Goal: Task Accomplishment & Management: Manage account settings

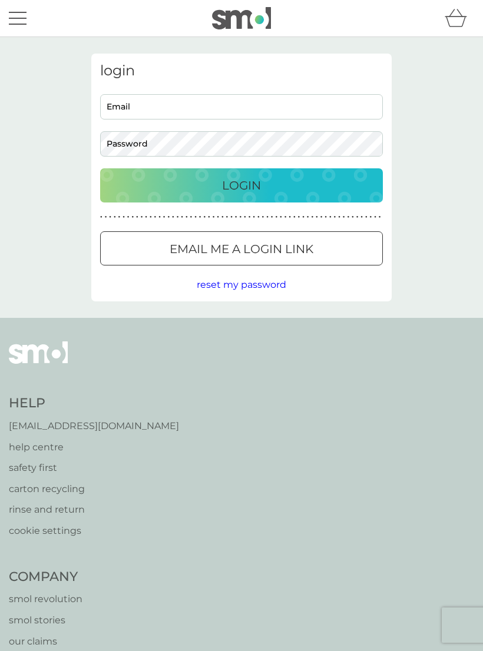
click at [225, 117] on input "Email" at bounding box center [241, 106] width 283 height 25
type input "griffin-family@hotmail.co.uk"
click at [241, 185] on button "Login" at bounding box center [241, 185] width 283 height 34
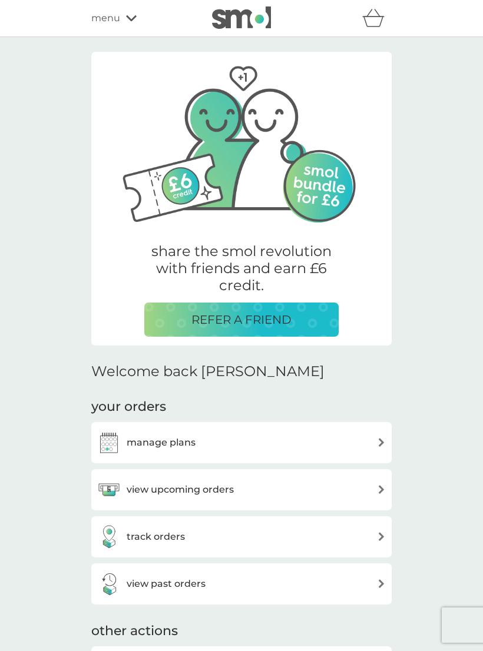
click at [379, 440] on img at bounding box center [381, 442] width 9 height 9
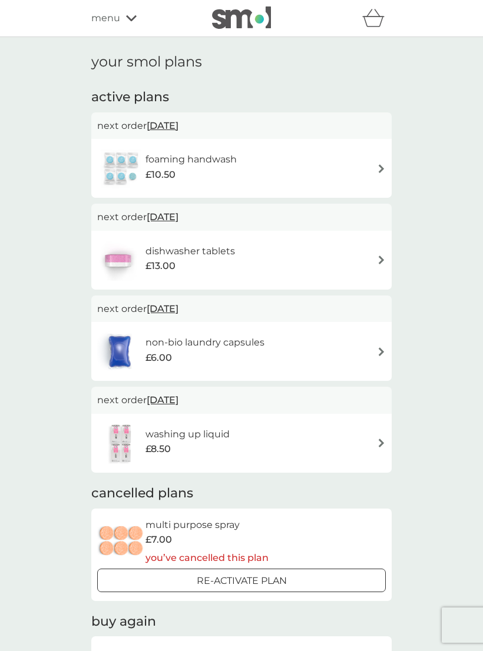
click at [371, 170] on div "foaming handwash £10.50" at bounding box center [241, 168] width 288 height 41
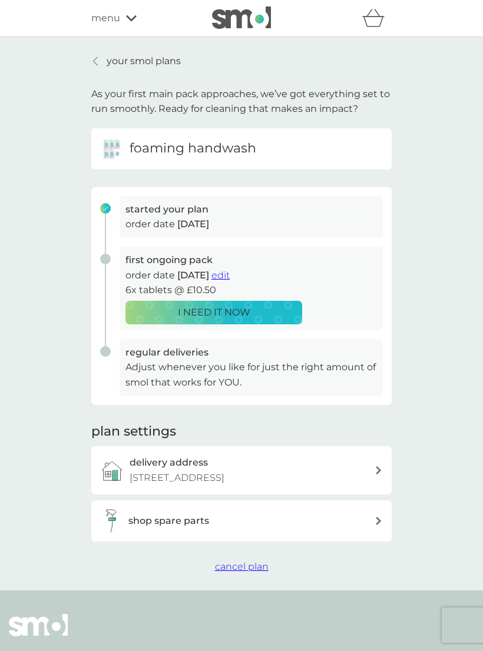
click at [256, 570] on span "cancel plan" at bounding box center [242, 566] width 54 height 11
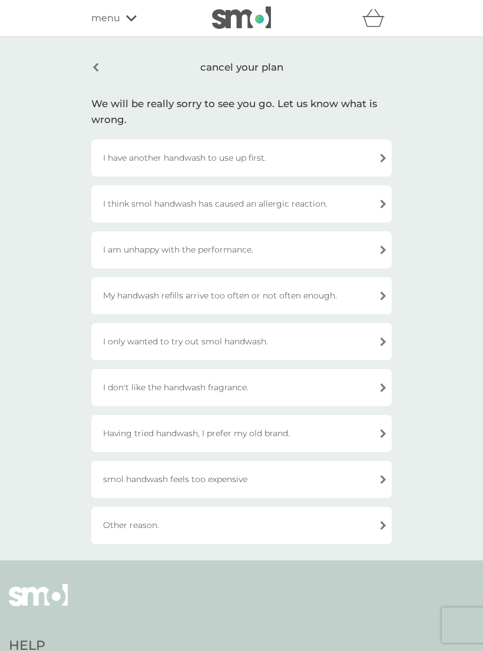
click at [377, 520] on div "Other reason." at bounding box center [241, 525] width 300 height 37
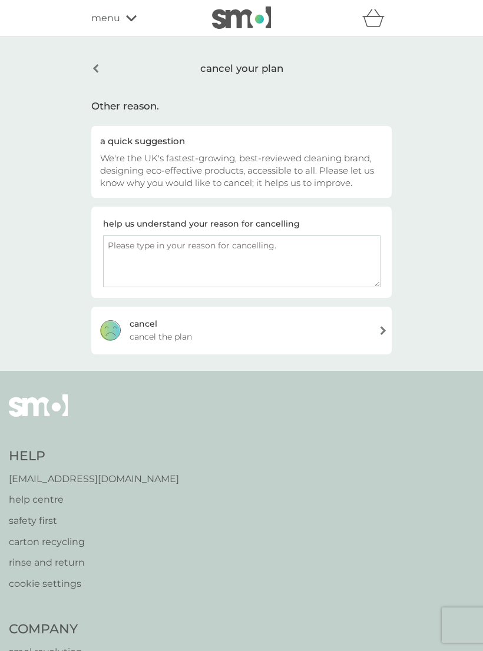
click at [247, 247] on textarea at bounding box center [241, 261] width 277 height 52
type textarea "I don’t like the container a refillable glass one would be preferable."
click at [280, 335] on div "cancel cancel the plan" at bounding box center [241, 330] width 300 height 47
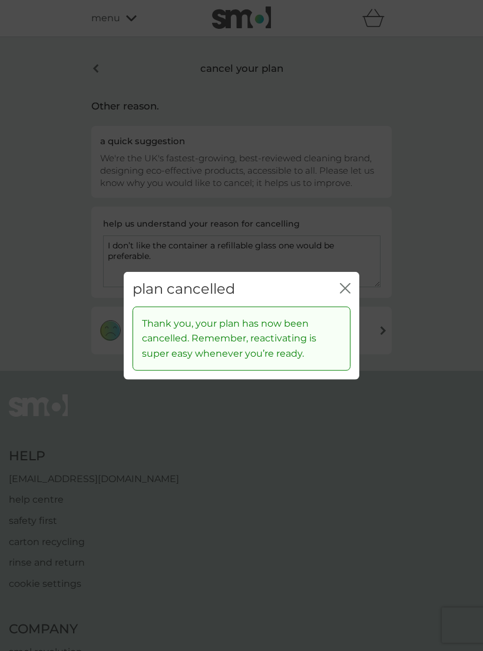
click at [345, 294] on icon "close" at bounding box center [345, 288] width 11 height 11
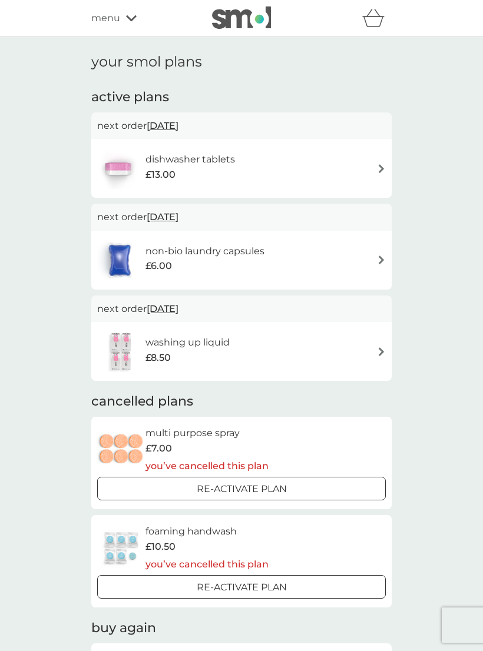
click at [383, 165] on img at bounding box center [381, 168] width 9 height 9
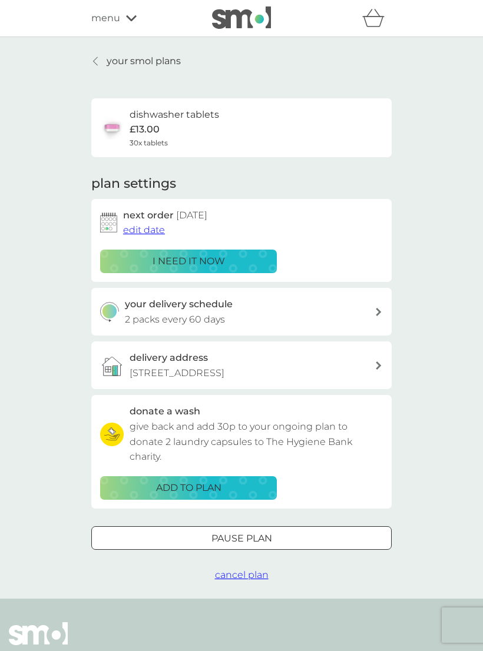
click at [170, 226] on div "next order 1 Dec 2025 edit date" at bounding box center [253, 223] width 260 height 30
click at [152, 231] on span "edit date" at bounding box center [144, 229] width 42 height 11
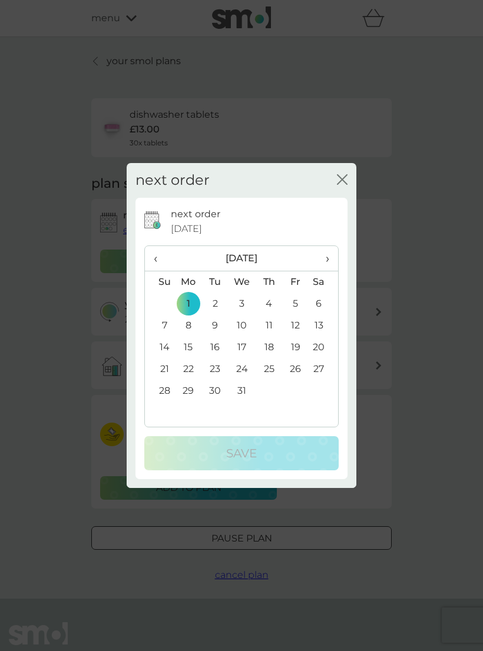
click at [331, 258] on th "›" at bounding box center [322, 258] width 29 height 25
click at [334, 257] on th "›" at bounding box center [322, 258] width 29 height 25
click at [329, 260] on span "›" at bounding box center [323, 258] width 12 height 25
click at [330, 260] on th "›" at bounding box center [322, 258] width 29 height 25
click at [330, 258] on th "›" at bounding box center [322, 258] width 29 height 25
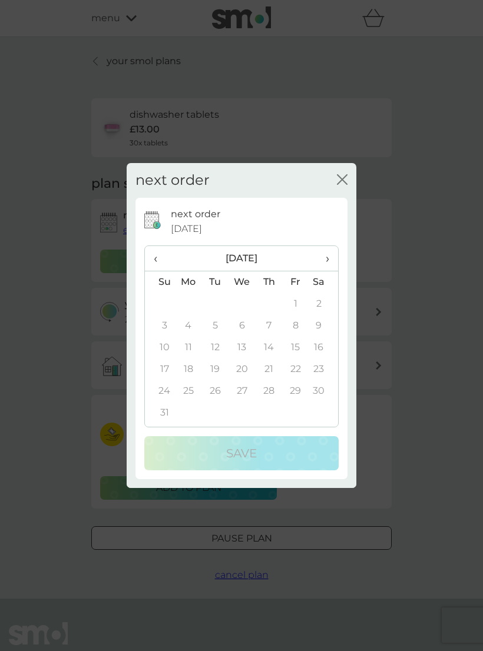
click at [247, 326] on td "6" at bounding box center [241, 326] width 27 height 22
click at [247, 328] on td "6" at bounding box center [241, 326] width 27 height 22
click at [242, 340] on td "13" at bounding box center [241, 348] width 27 height 22
click at [247, 319] on td "6" at bounding box center [241, 326] width 27 height 22
click at [225, 334] on td "5" at bounding box center [215, 326] width 26 height 22
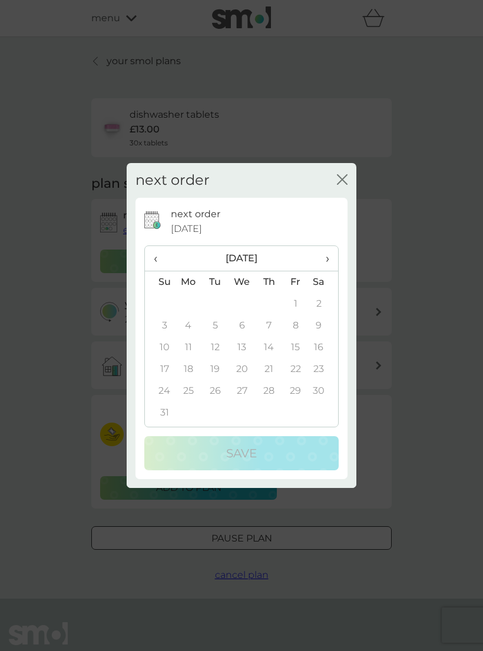
click at [201, 324] on td "4" at bounding box center [188, 326] width 27 height 22
click at [313, 285] on th "Sa" at bounding box center [322, 282] width 29 height 22
click at [147, 267] on th "‹" at bounding box center [160, 258] width 30 height 25
click at [156, 257] on span "‹" at bounding box center [160, 258] width 12 height 25
click at [152, 260] on th "‹" at bounding box center [160, 258] width 30 height 25
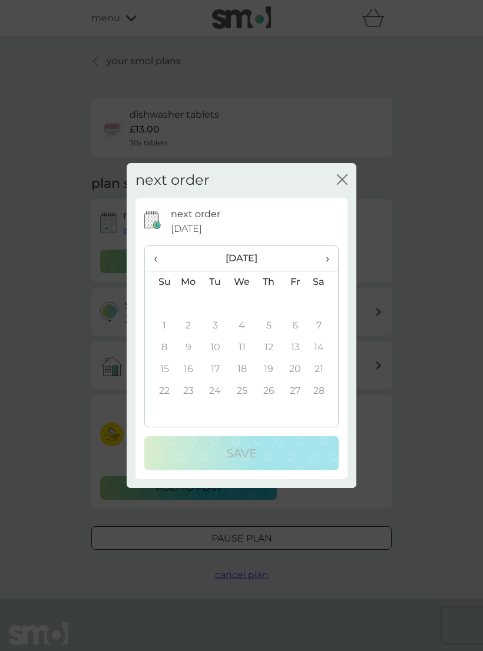
click at [152, 262] on th "‹" at bounding box center [160, 258] width 30 height 25
click at [151, 258] on th "‹" at bounding box center [160, 258] width 30 height 25
click at [325, 258] on span "›" at bounding box center [323, 258] width 12 height 25
click at [268, 304] on td "1" at bounding box center [268, 304] width 26 height 22
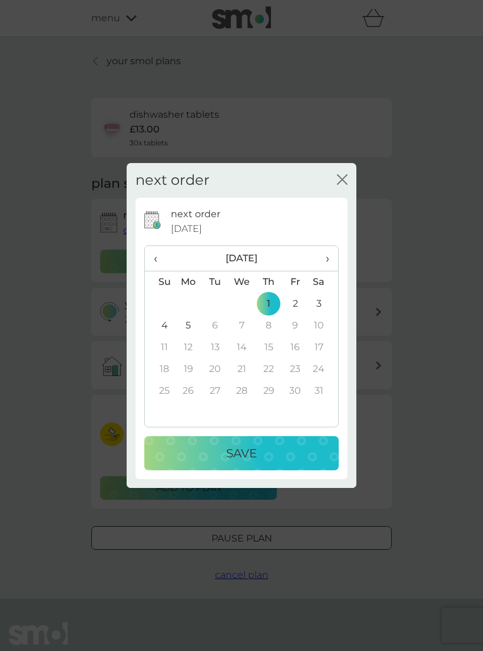
click at [241, 455] on p "Save" at bounding box center [241, 453] width 31 height 19
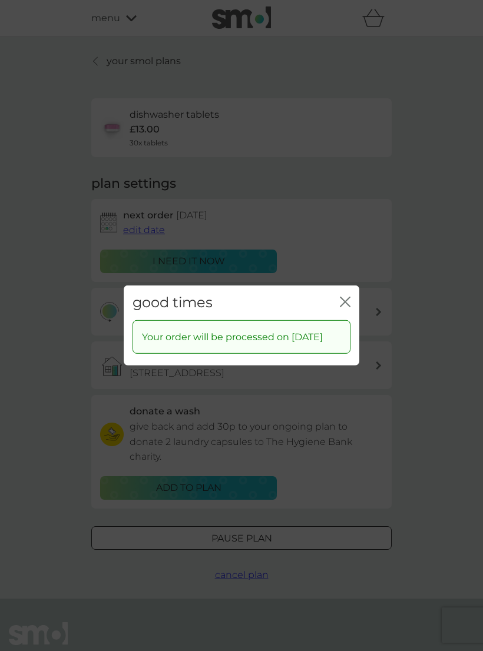
click at [347, 303] on icon "close" at bounding box center [345, 302] width 11 height 11
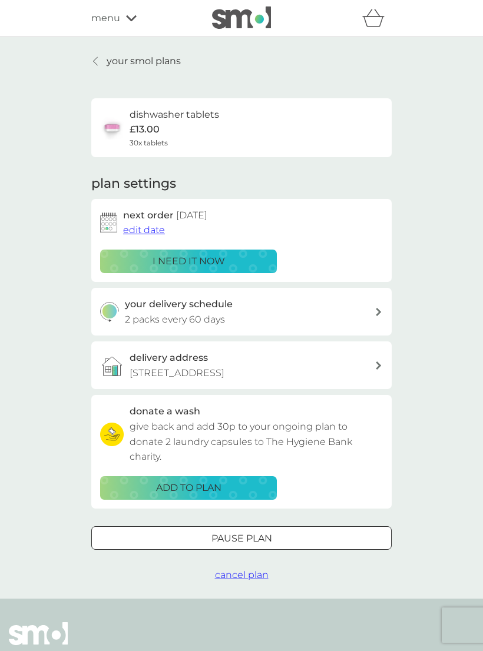
click at [310, 537] on button "Pause plan" at bounding box center [241, 538] width 300 height 24
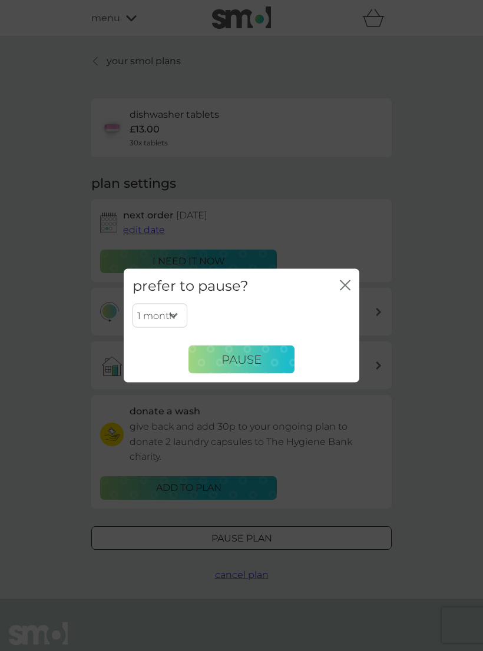
click at [176, 313] on select "1 month 2 months 3 months 4 months 5 months 6 months" at bounding box center [159, 315] width 55 height 25
select select "6"
click at [246, 361] on span "Pause" at bounding box center [241, 359] width 40 height 14
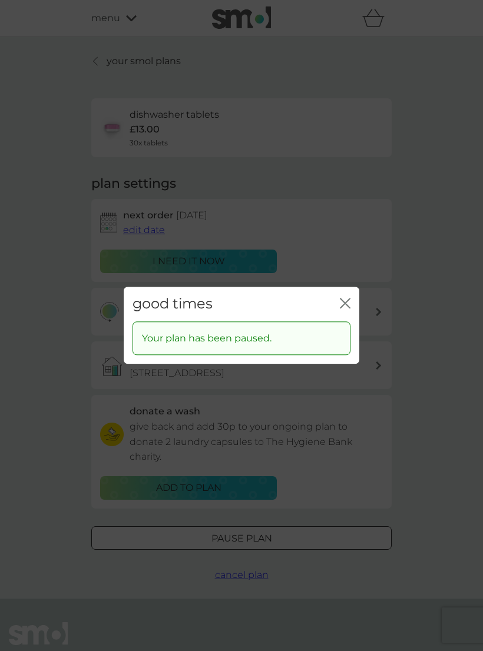
click at [348, 300] on icon "close" at bounding box center [347, 302] width 5 height 9
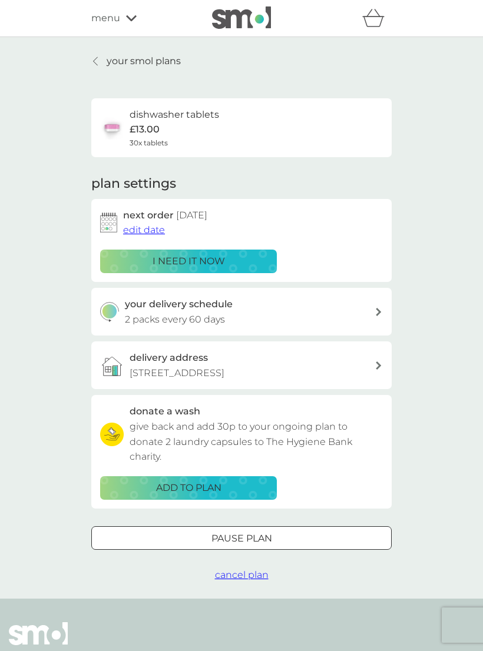
click at [112, 58] on p "your smol plans" at bounding box center [144, 61] width 74 height 15
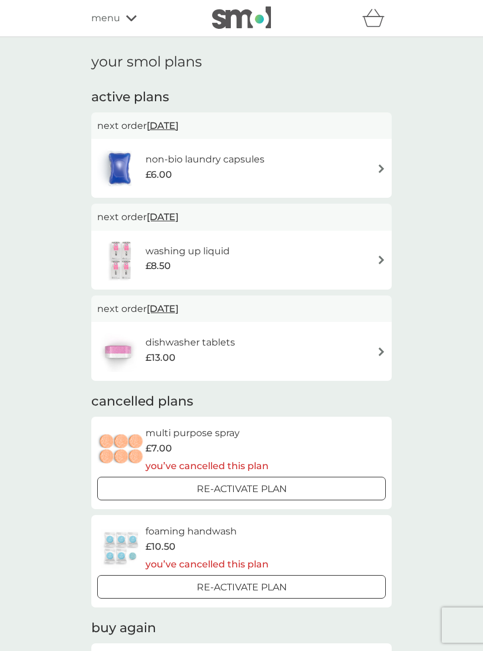
click at [381, 260] on img at bounding box center [381, 259] width 9 height 9
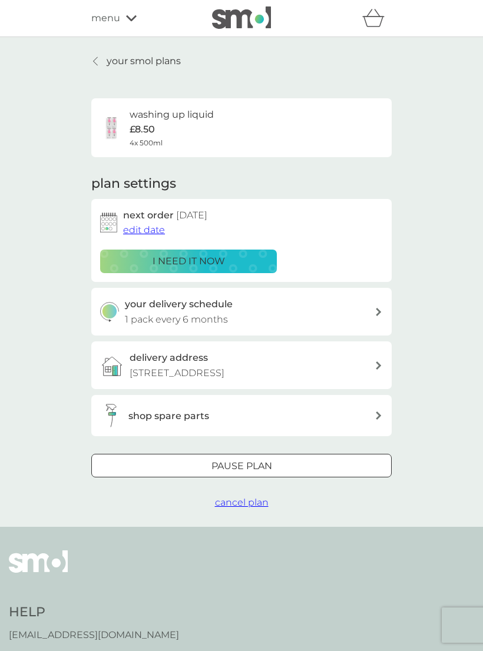
click at [258, 508] on span "cancel plan" at bounding box center [242, 502] width 54 height 11
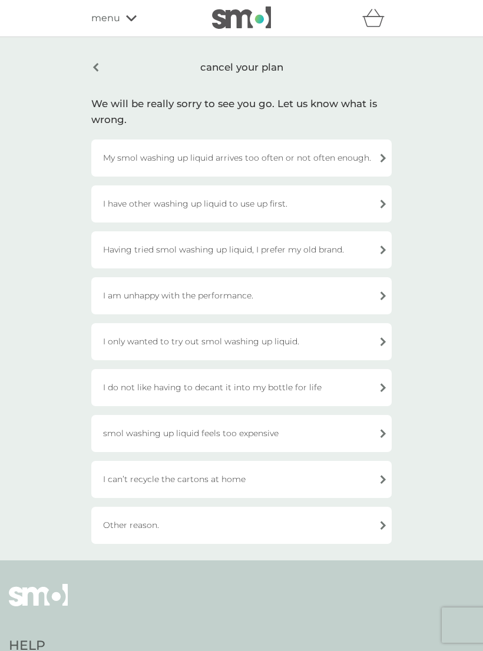
click at [383, 521] on div "Other reason." at bounding box center [241, 525] width 300 height 37
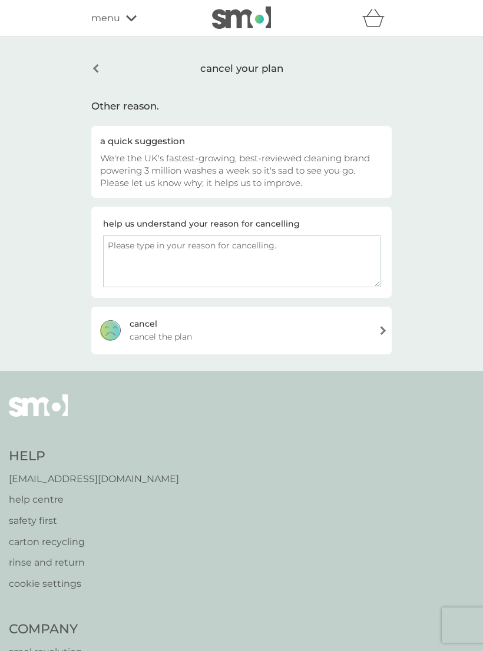
click at [181, 260] on textarea at bounding box center [241, 261] width 277 height 52
type textarea "I have so much now it will be a while before I need more"
click at [167, 322] on div "cancel cancel the plan" at bounding box center [241, 330] width 300 height 47
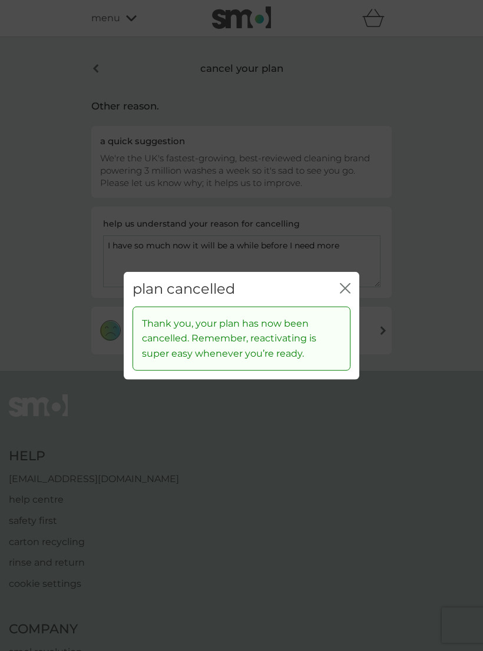
click at [345, 291] on icon "close" at bounding box center [345, 288] width 11 height 11
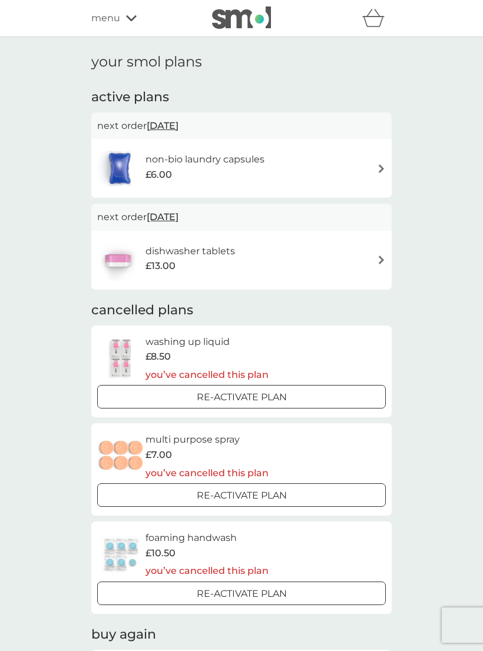
click at [371, 170] on div "non-bio laundry capsules £6.00" at bounding box center [241, 168] width 288 height 41
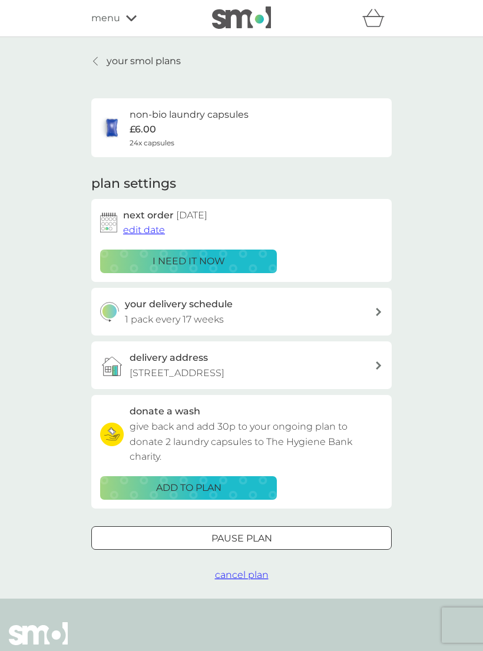
click at [261, 550] on button "Pause plan" at bounding box center [241, 538] width 300 height 24
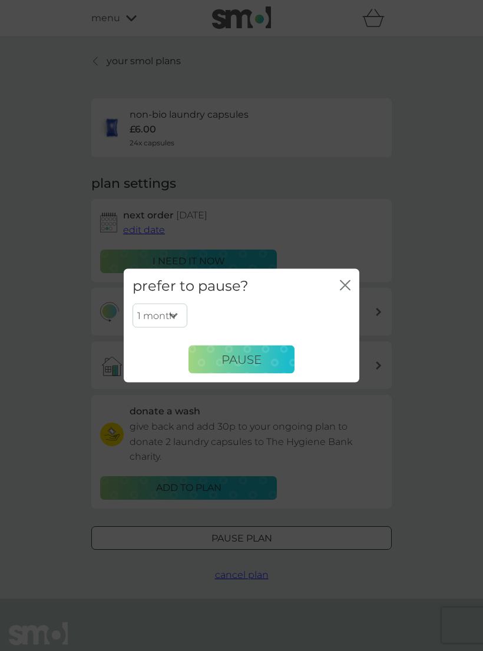
click at [173, 312] on select "1 month 2 months 3 months 4 months 5 months 6 months" at bounding box center [159, 315] width 55 height 25
select select "6"
click at [250, 360] on span "Pause" at bounding box center [241, 359] width 40 height 14
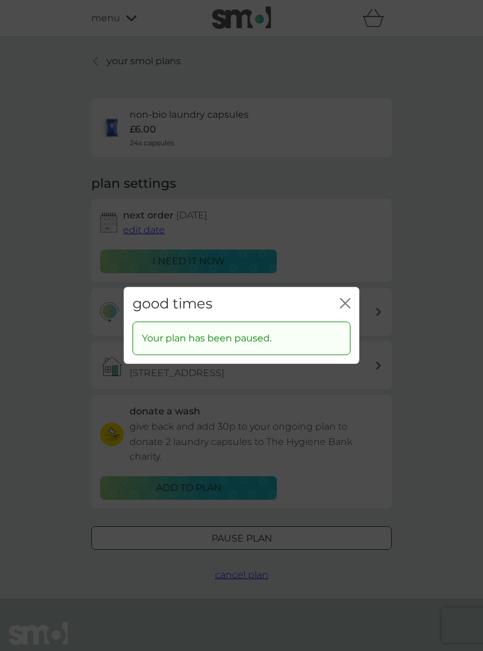
click at [349, 302] on icon "close" at bounding box center [345, 303] width 11 height 11
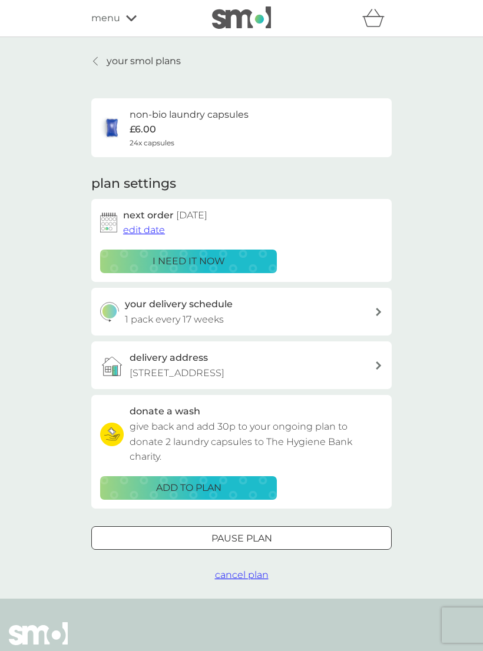
click at [291, 546] on div "Pause plan" at bounding box center [241, 538] width 299 height 15
select select "6"
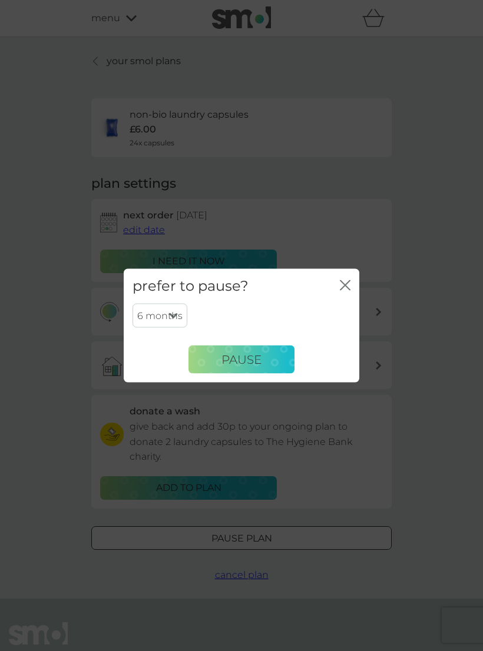
click at [260, 357] on span "Pause" at bounding box center [241, 359] width 40 height 14
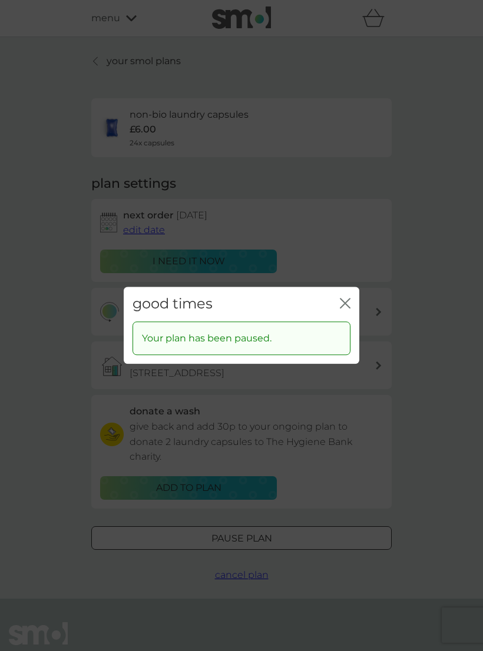
click at [341, 307] on icon "close" at bounding box center [342, 302] width 5 height 9
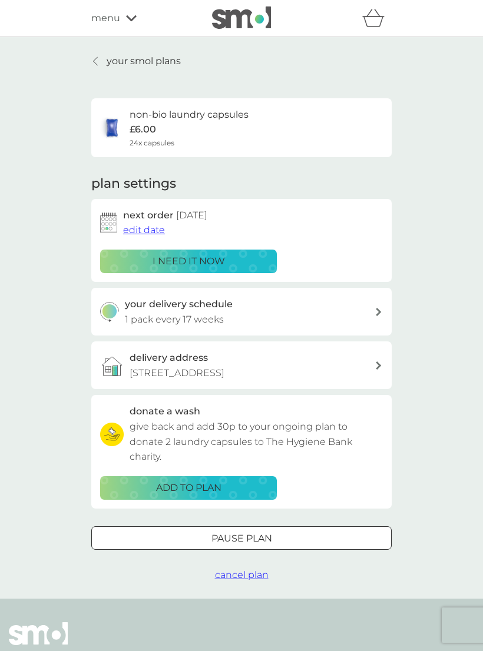
click at [285, 544] on div "Pause plan" at bounding box center [241, 538] width 299 height 15
select select "6"
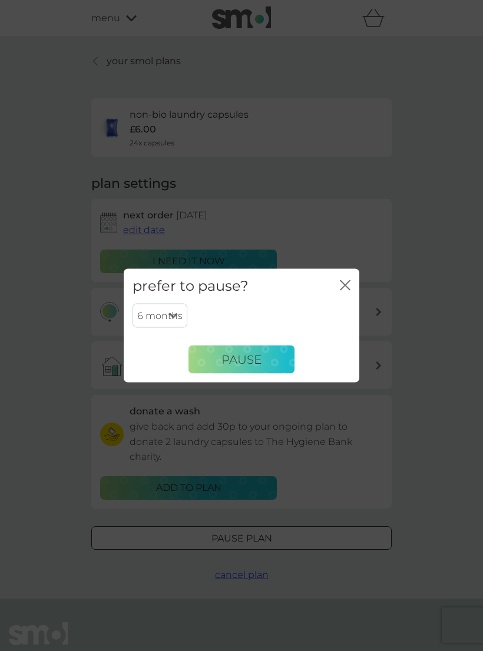
click at [271, 358] on button "Pause" at bounding box center [241, 359] width 106 height 28
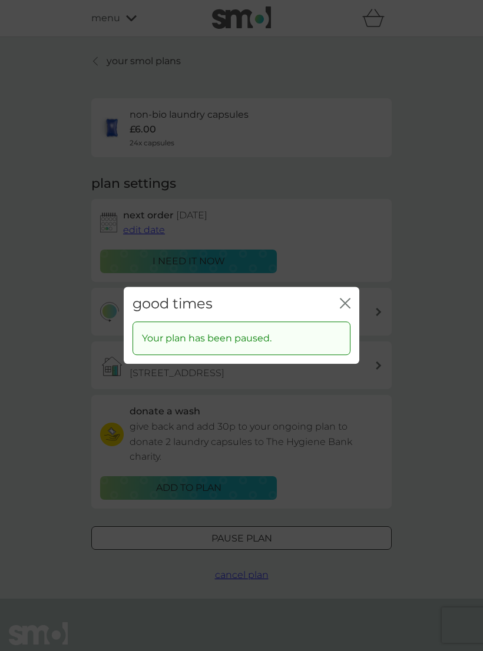
click at [350, 299] on icon "close" at bounding box center [347, 302] width 5 height 9
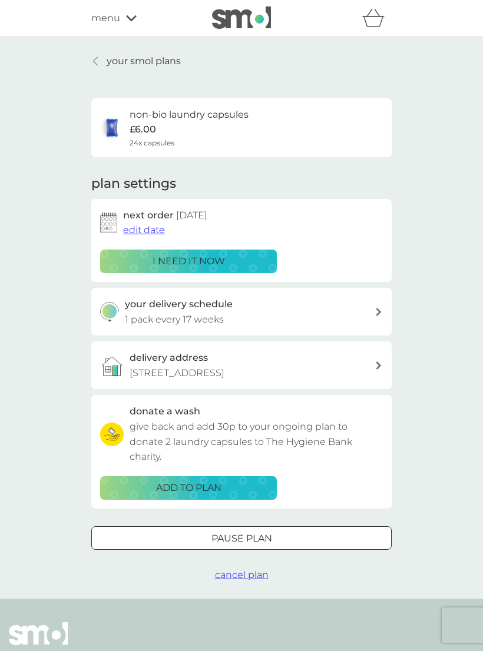
click at [109, 58] on p "your smol plans" at bounding box center [144, 61] width 74 height 15
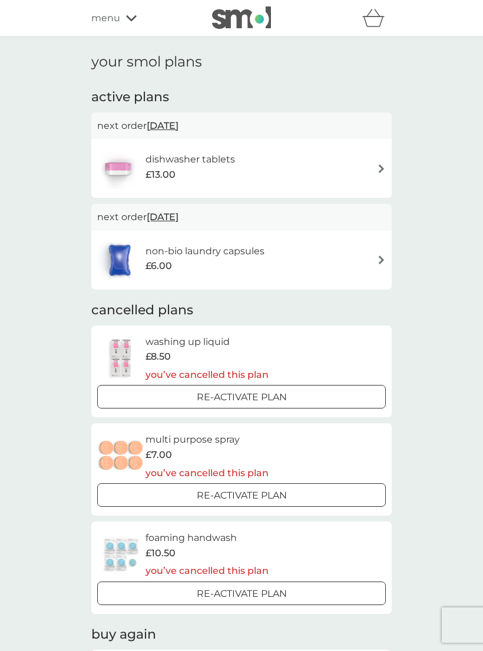
click at [128, 25] on div "menu" at bounding box center [141, 18] width 100 height 15
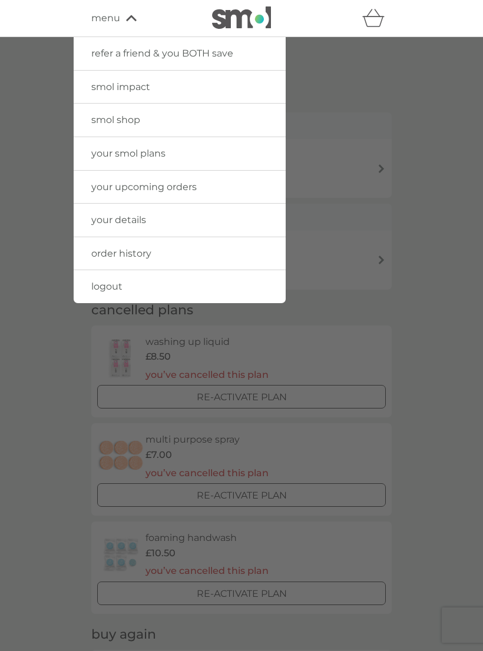
click at [105, 297] on link "logout" at bounding box center [180, 286] width 212 height 33
